Goal: Share content

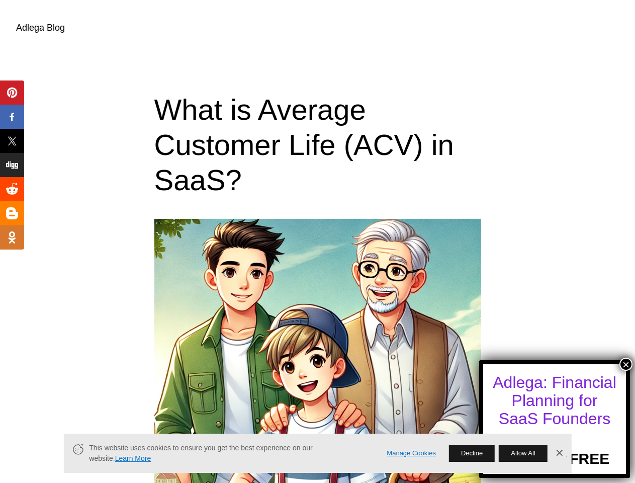
click at [626, 364] on button "×" at bounding box center [626, 364] width 13 height 13
click at [12, 93] on span "Pin" at bounding box center [13, 93] width 20 height 12
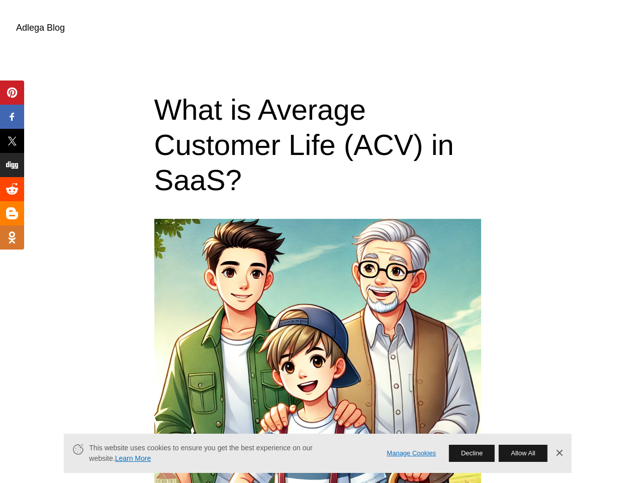
click at [12, 117] on span "Share" at bounding box center [19, 117] width 32 height 12
click at [12, 141] on span "Tweet" at bounding box center [19, 141] width 32 height 12
click at [12, 165] on span "Share" at bounding box center [19, 165] width 32 height 12
click at [12, 189] on div "Share" at bounding box center [12, 189] width 24 height 24
click at [12, 213] on span "Share" at bounding box center [19, 213] width 32 height 12
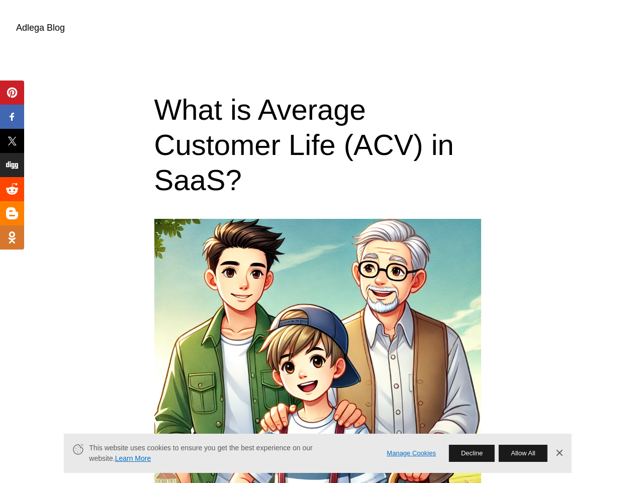
click at [12, 237] on span "Share" at bounding box center [19, 237] width 32 height 12
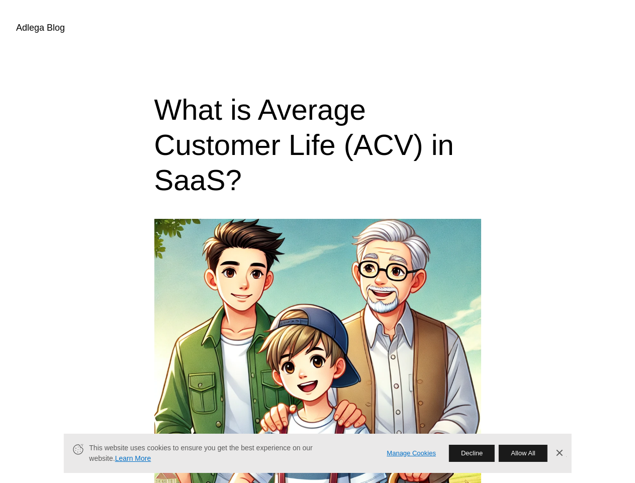
click at [411, 453] on link "Manage Cookies" at bounding box center [411, 453] width 49 height 11
